Goal: Task Accomplishment & Management: Manage account settings

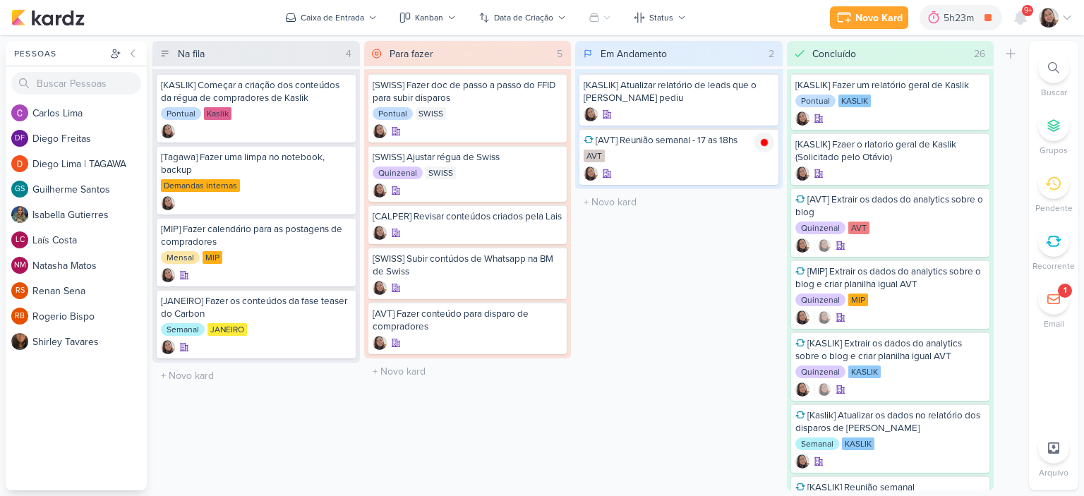
click at [1058, 293] on div "1" at bounding box center [1064, 291] width 14 height 14
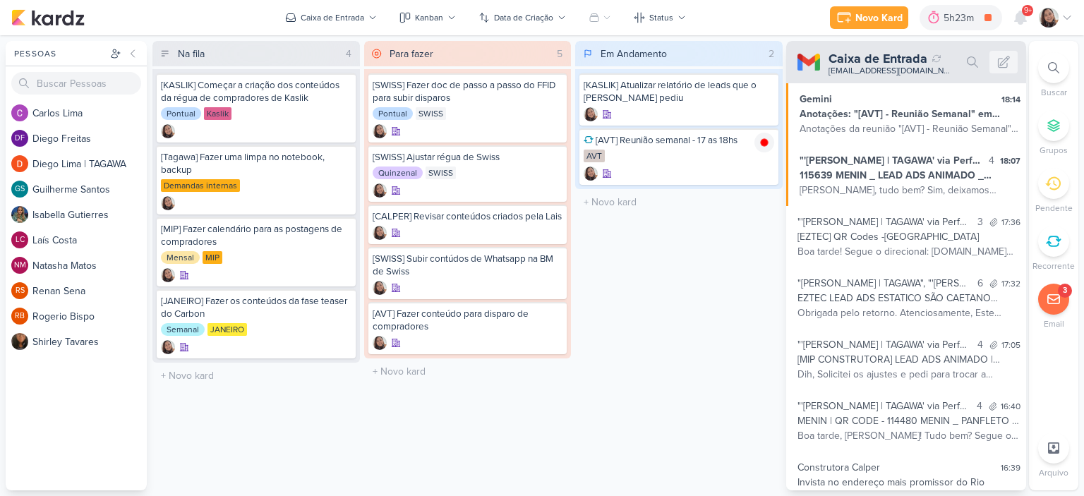
click at [768, 236] on div "Em Andamento 2 Mover Para Esquerda Mover Para Direita [GEOGRAPHIC_DATA] [KASLIK…" at bounding box center [678, 265] width 207 height 449
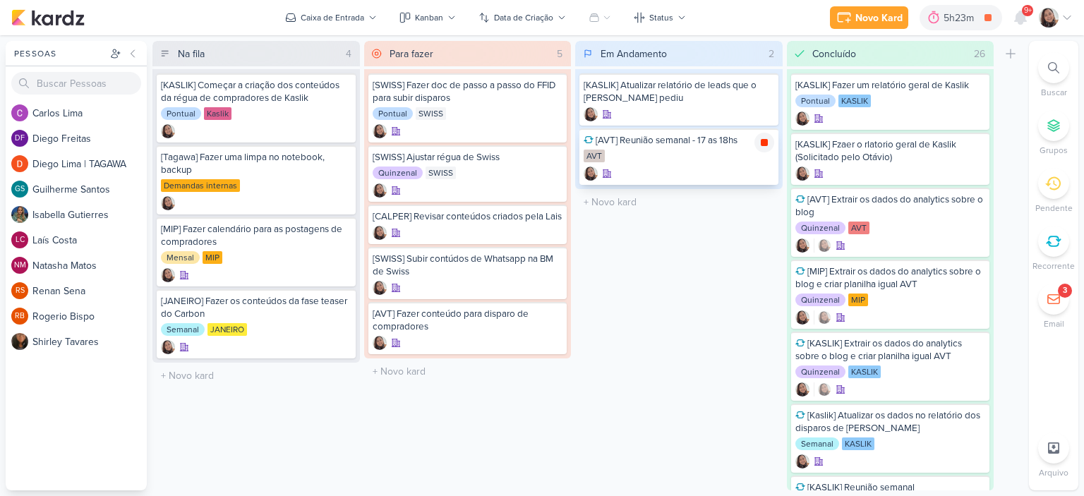
click at [767, 140] on icon at bounding box center [763, 142] width 11 height 11
click at [1060, 19] on div at bounding box center [1055, 18] width 34 height 20
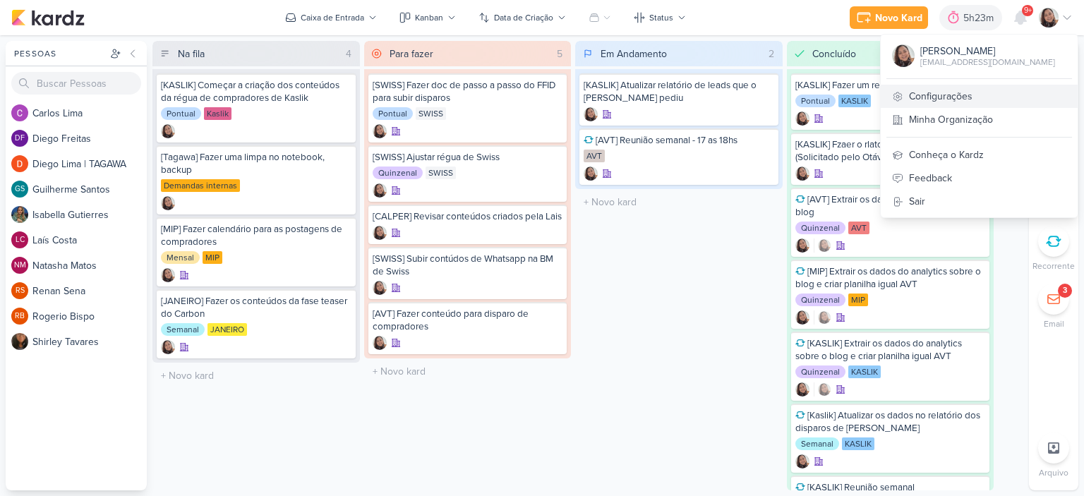
click at [1031, 95] on link "Configurações" at bounding box center [978, 96] width 197 height 23
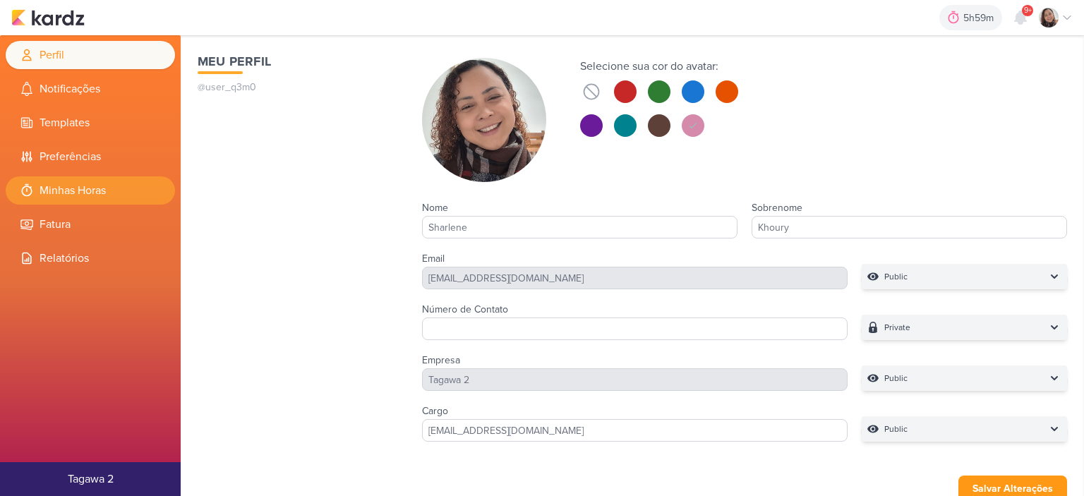
click at [75, 188] on li "Minhas Horas" at bounding box center [90, 190] width 169 height 28
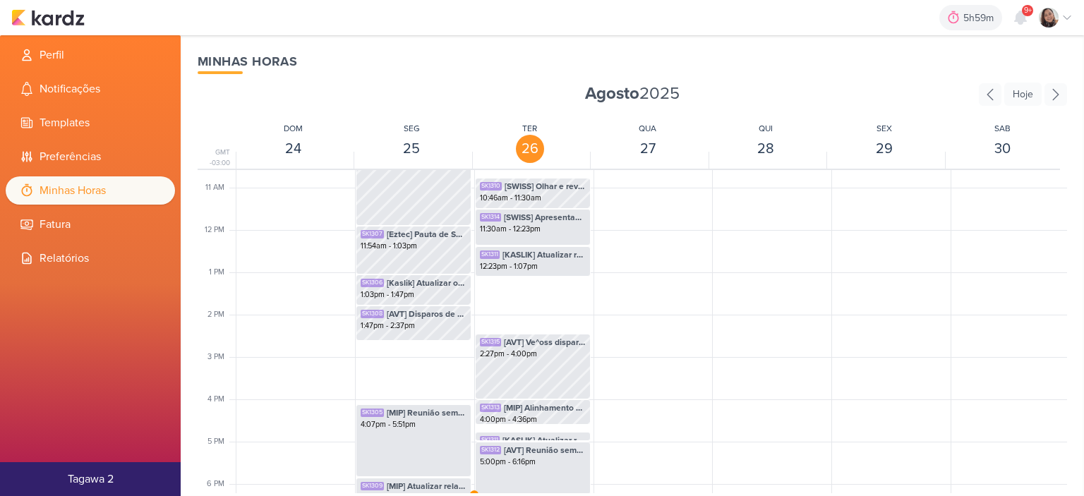
scroll to position [686, 0]
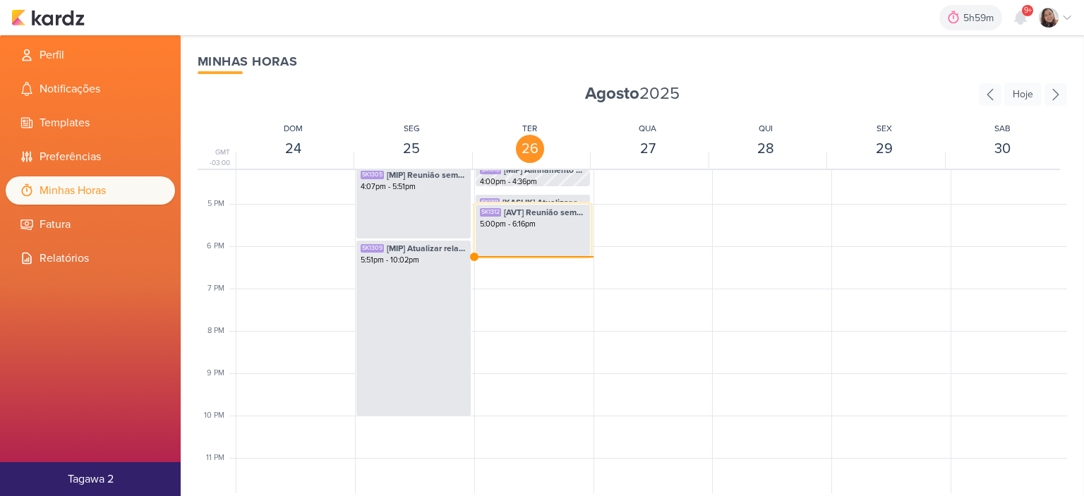
click at [543, 224] on div "5:00pm - 6:16pm" at bounding box center [533, 224] width 106 height 11
select select "pm"
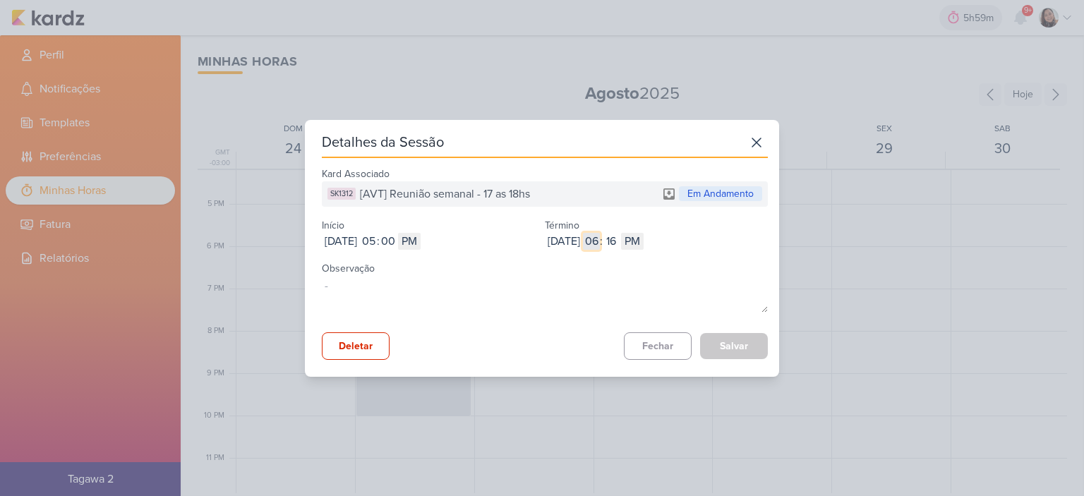
click at [600, 243] on input "06" at bounding box center [591, 241] width 17 height 17
type input "05"
click at [619, 247] on input "16" at bounding box center [610, 241] width 17 height 17
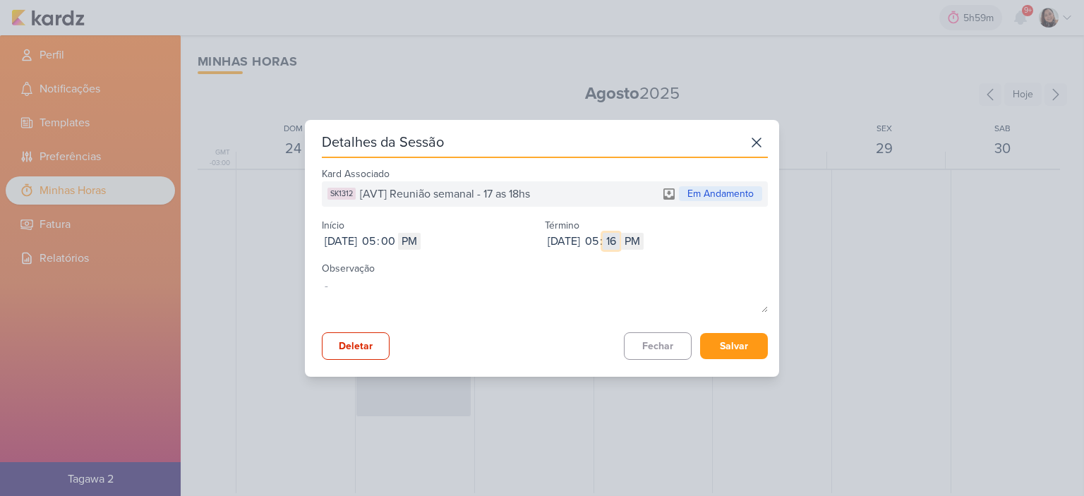
click at [619, 247] on input "16" at bounding box center [610, 241] width 17 height 17
type input "51"
click at [729, 353] on button "Salvar" at bounding box center [734, 346] width 68 height 26
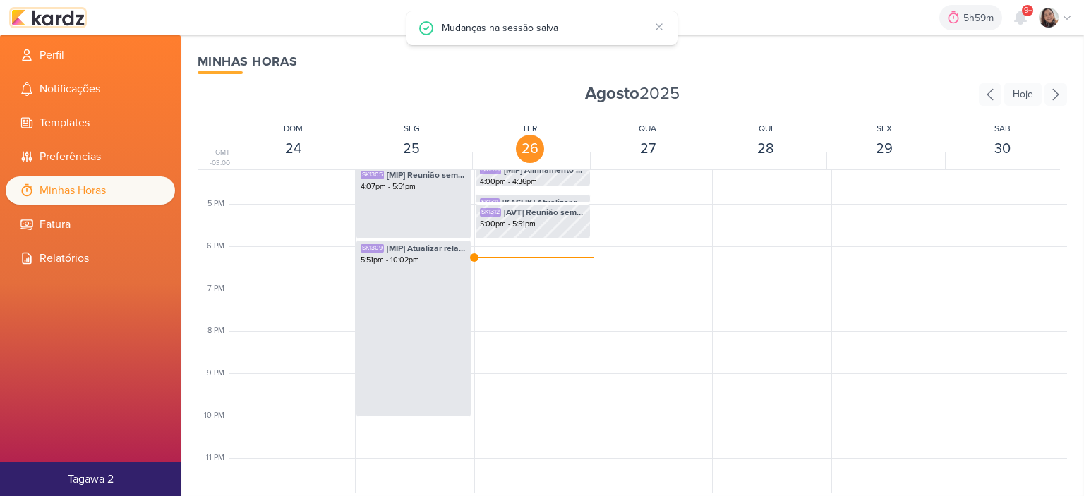
click at [80, 17] on img at bounding box center [47, 17] width 73 height 17
